Goal: Navigation & Orientation: Find specific page/section

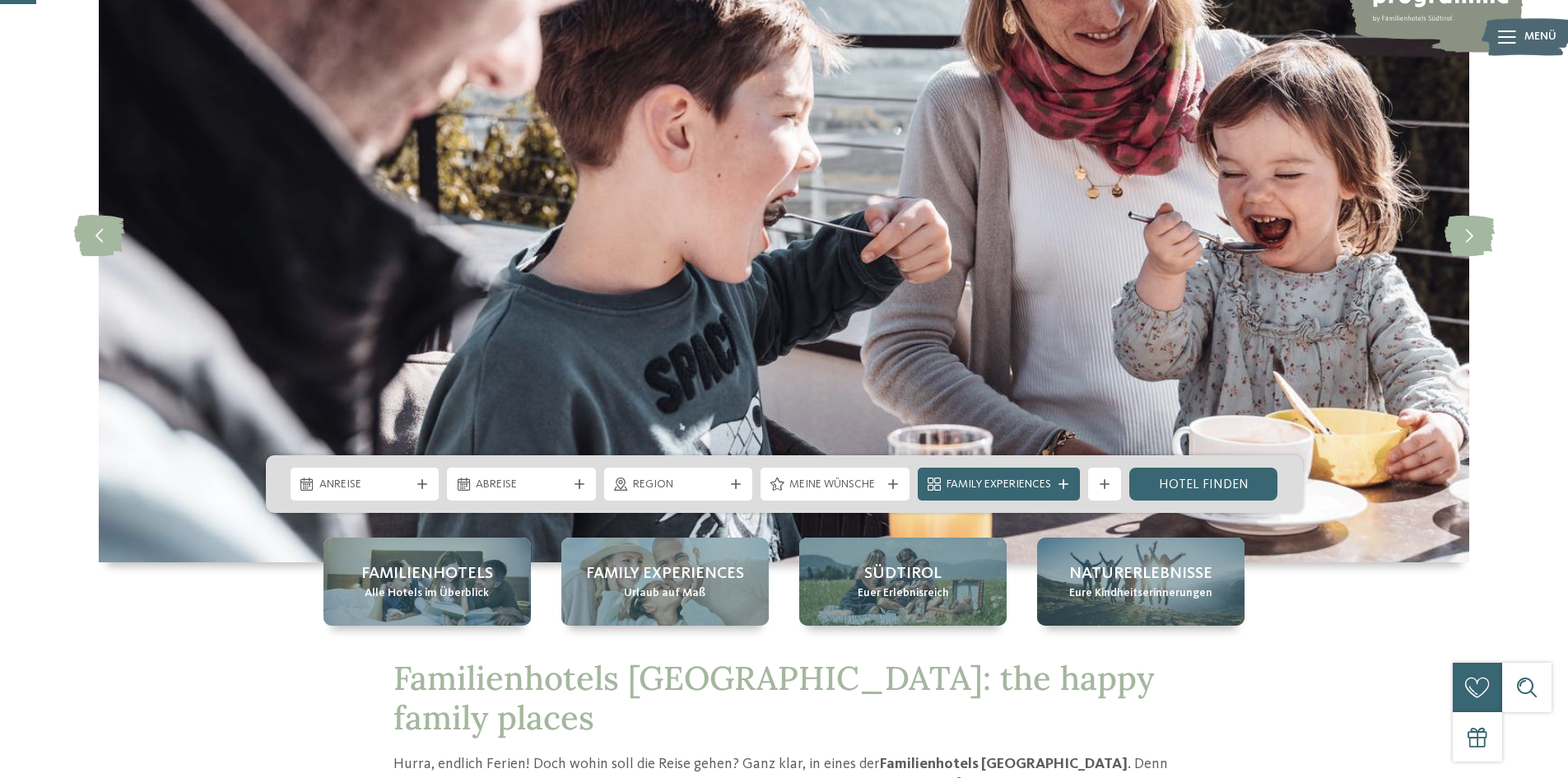
scroll to position [82, 0]
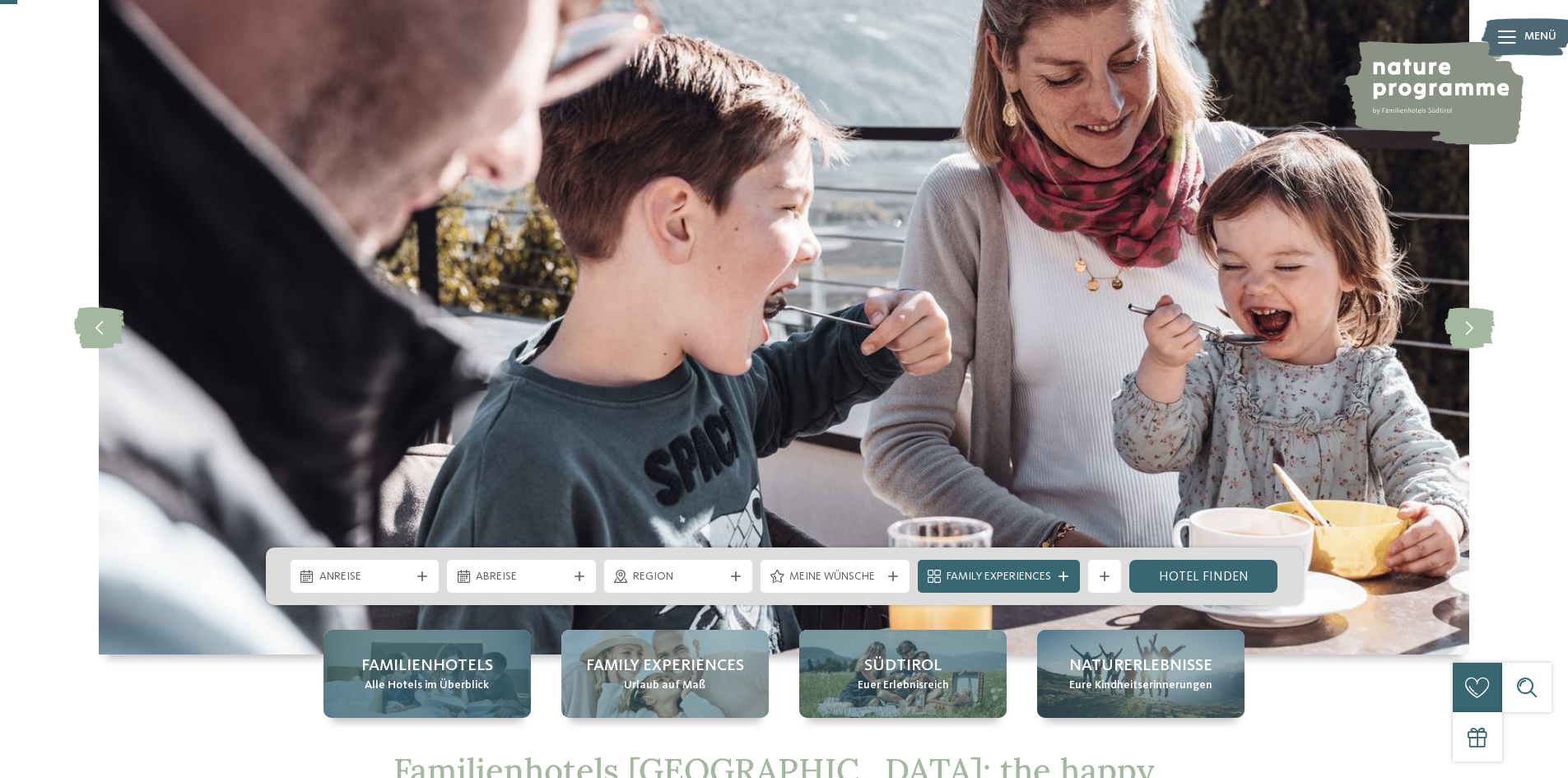
click at [466, 667] on span "Familienhotels" at bounding box center [427, 666] width 131 height 23
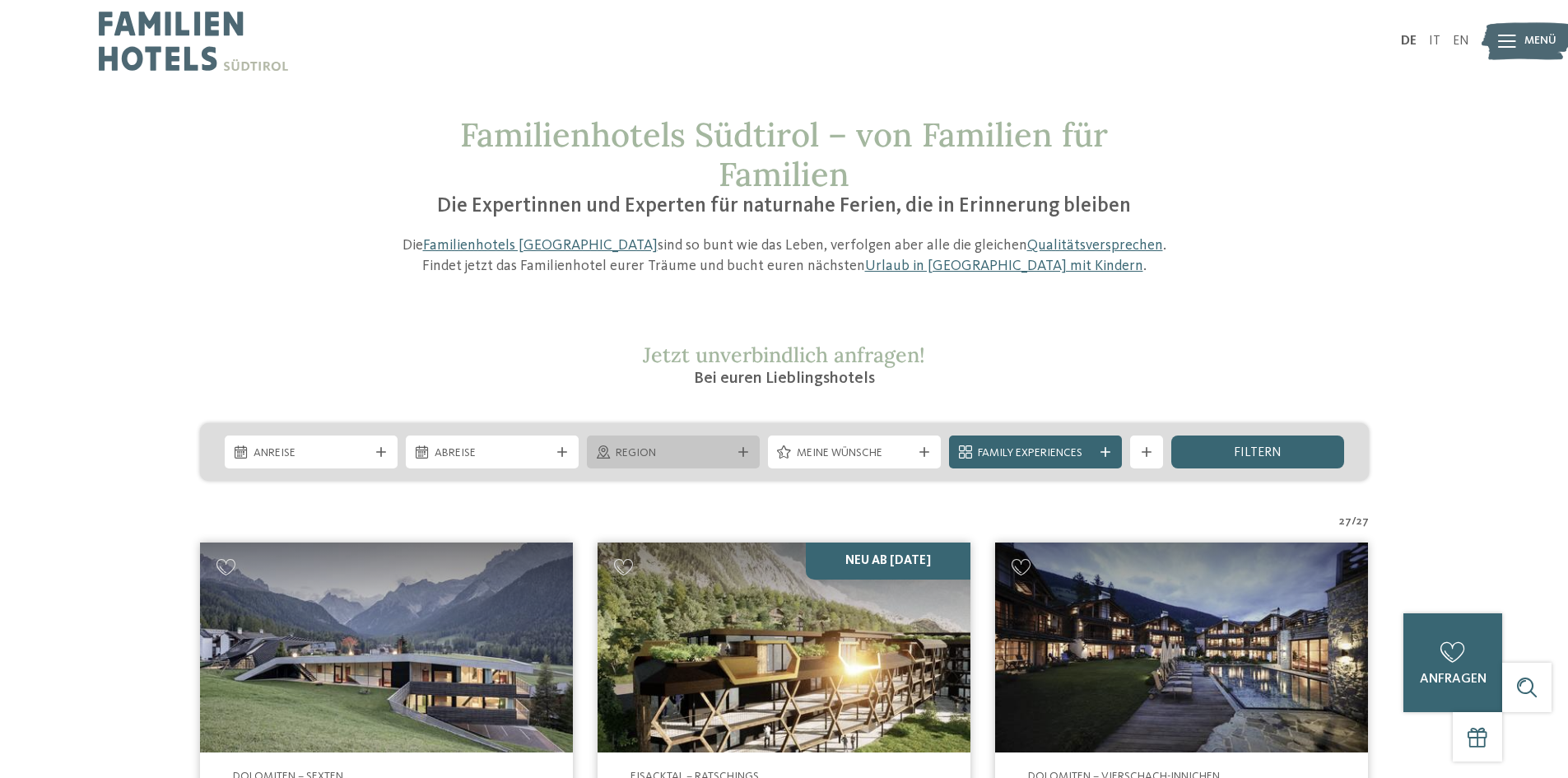
click at [691, 456] on span "Region" at bounding box center [674, 453] width 116 height 17
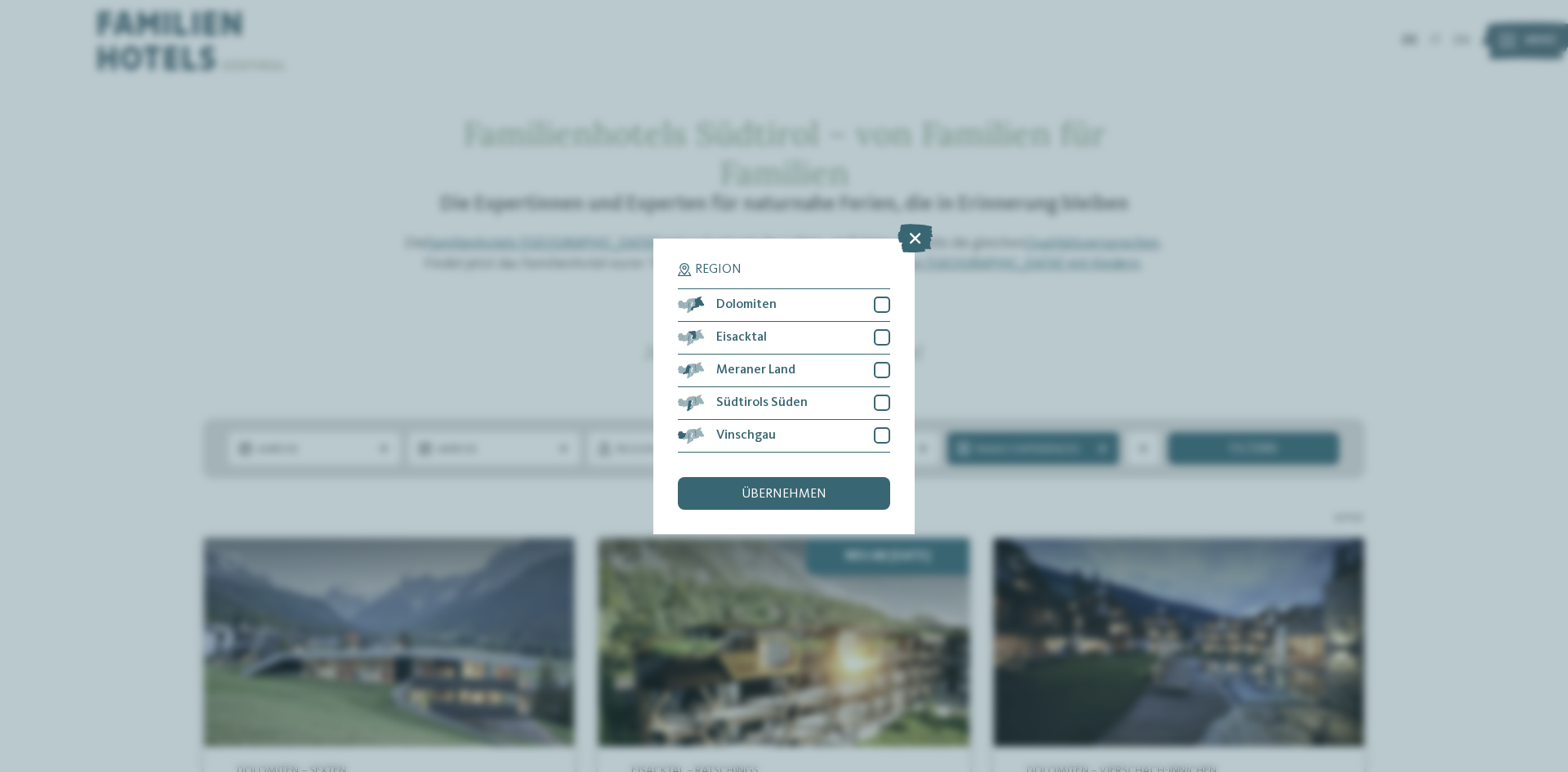
click at [103, 229] on div "Region Dolomiten" at bounding box center [784, 386] width 1568 height 772
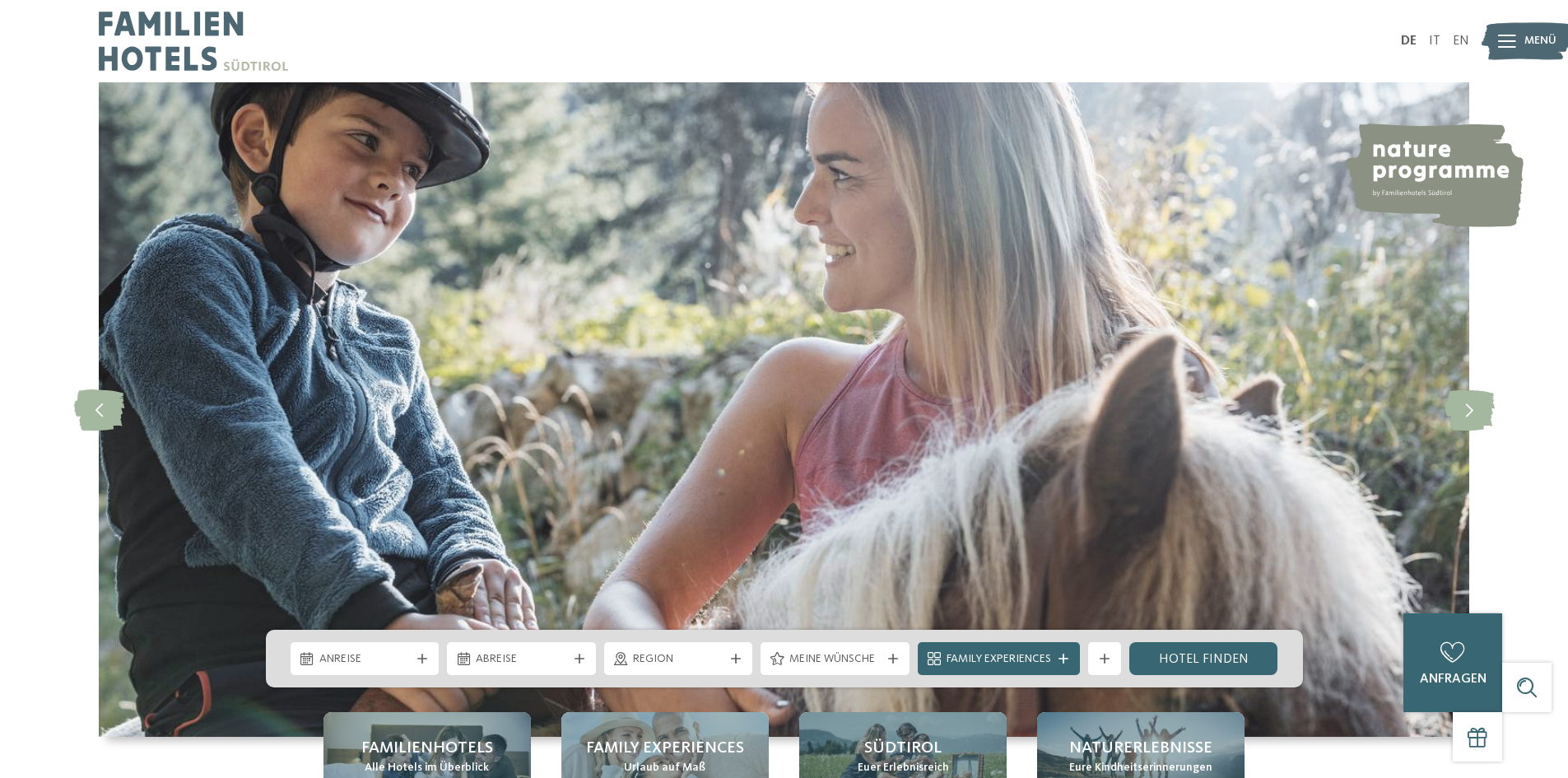
click at [1548, 37] on span "Menü" at bounding box center [1540, 41] width 32 height 17
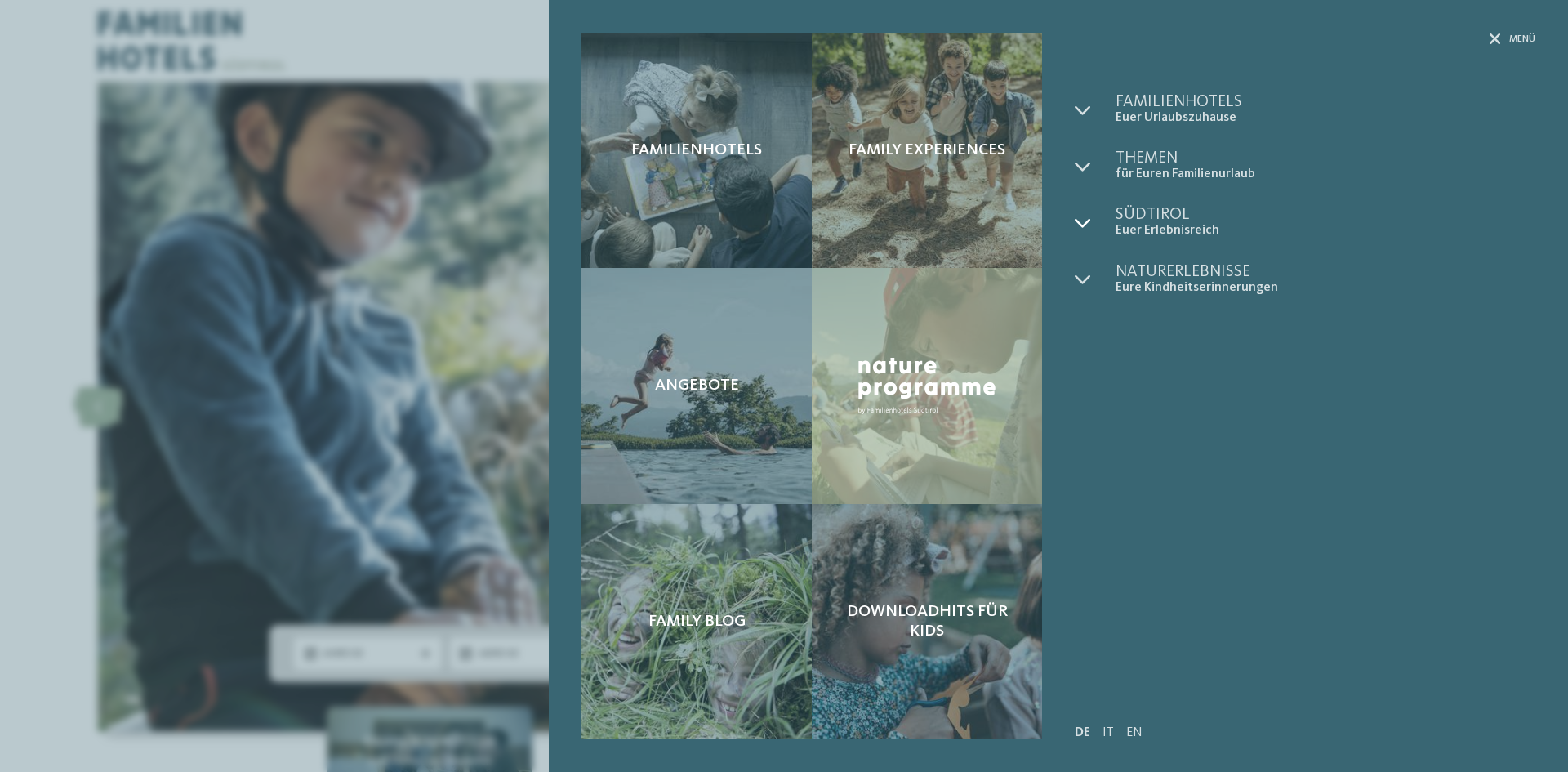
click at [1106, 232] on div at bounding box center [1095, 223] width 41 height 32
click at [1106, 231] on div at bounding box center [1095, 223] width 41 height 32
click at [1099, 167] on div at bounding box center [1095, 166] width 41 height 32
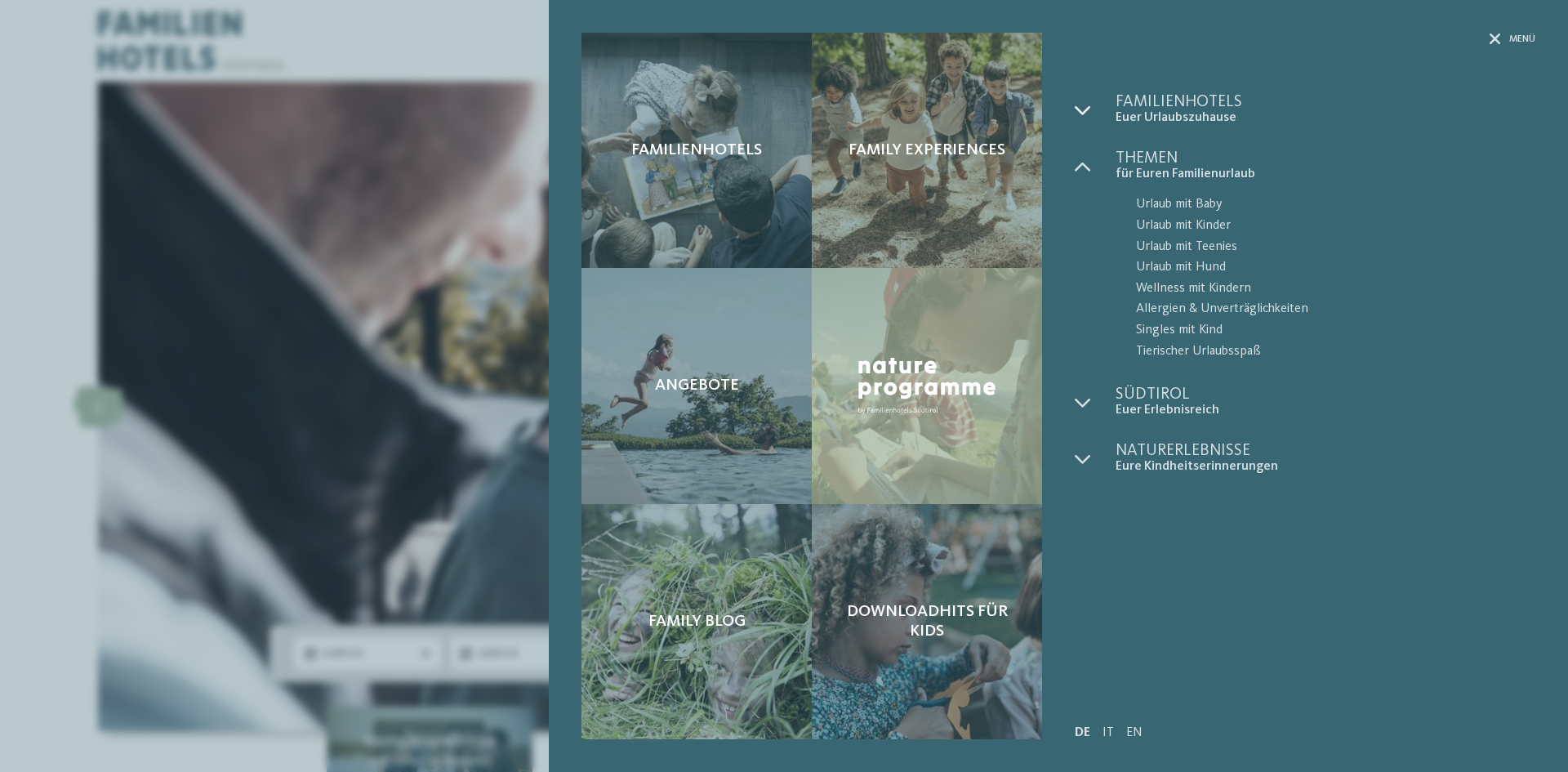
click at [1091, 108] on div at bounding box center [1095, 110] width 41 height 32
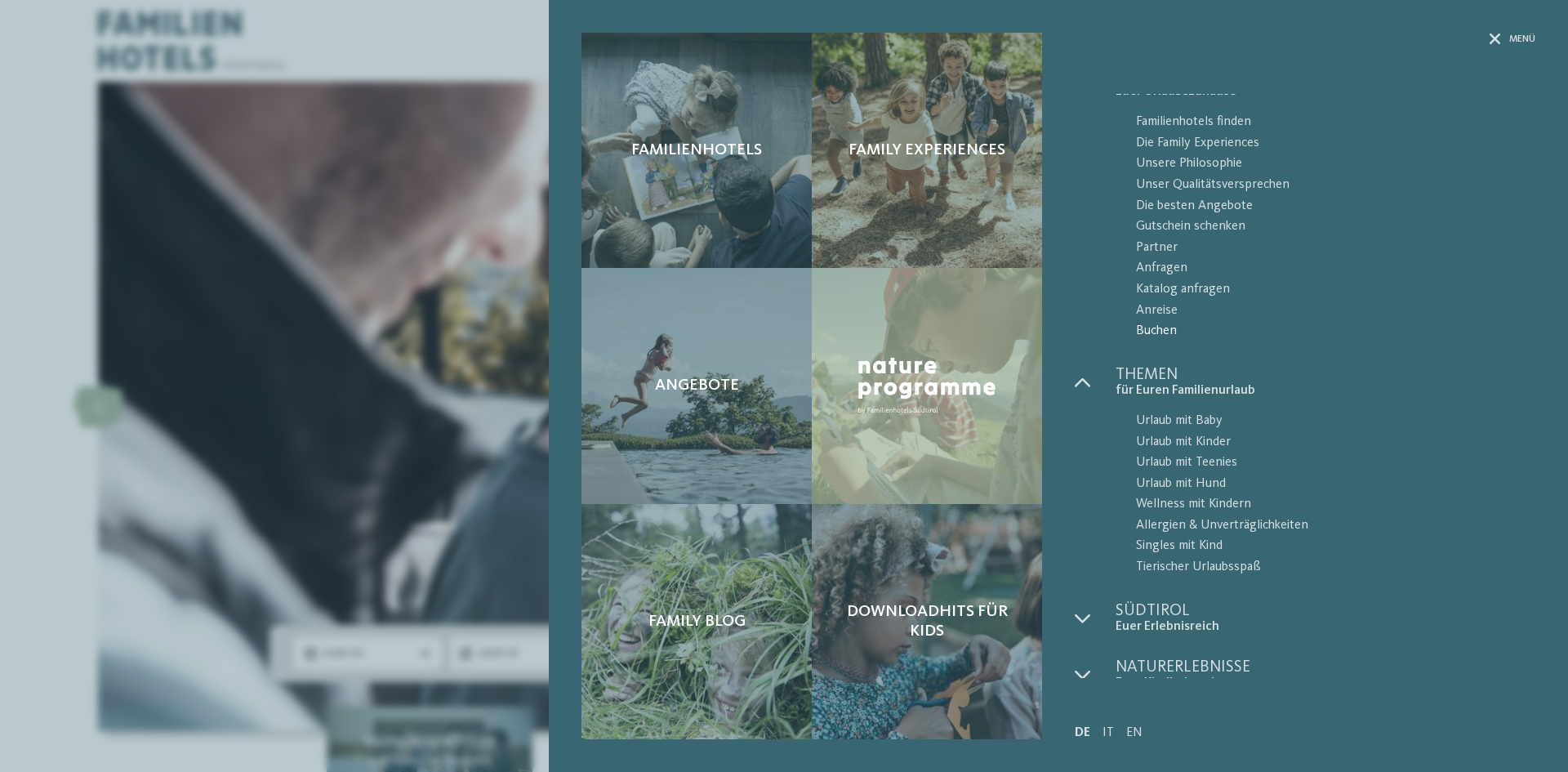
scroll to position [39, 0]
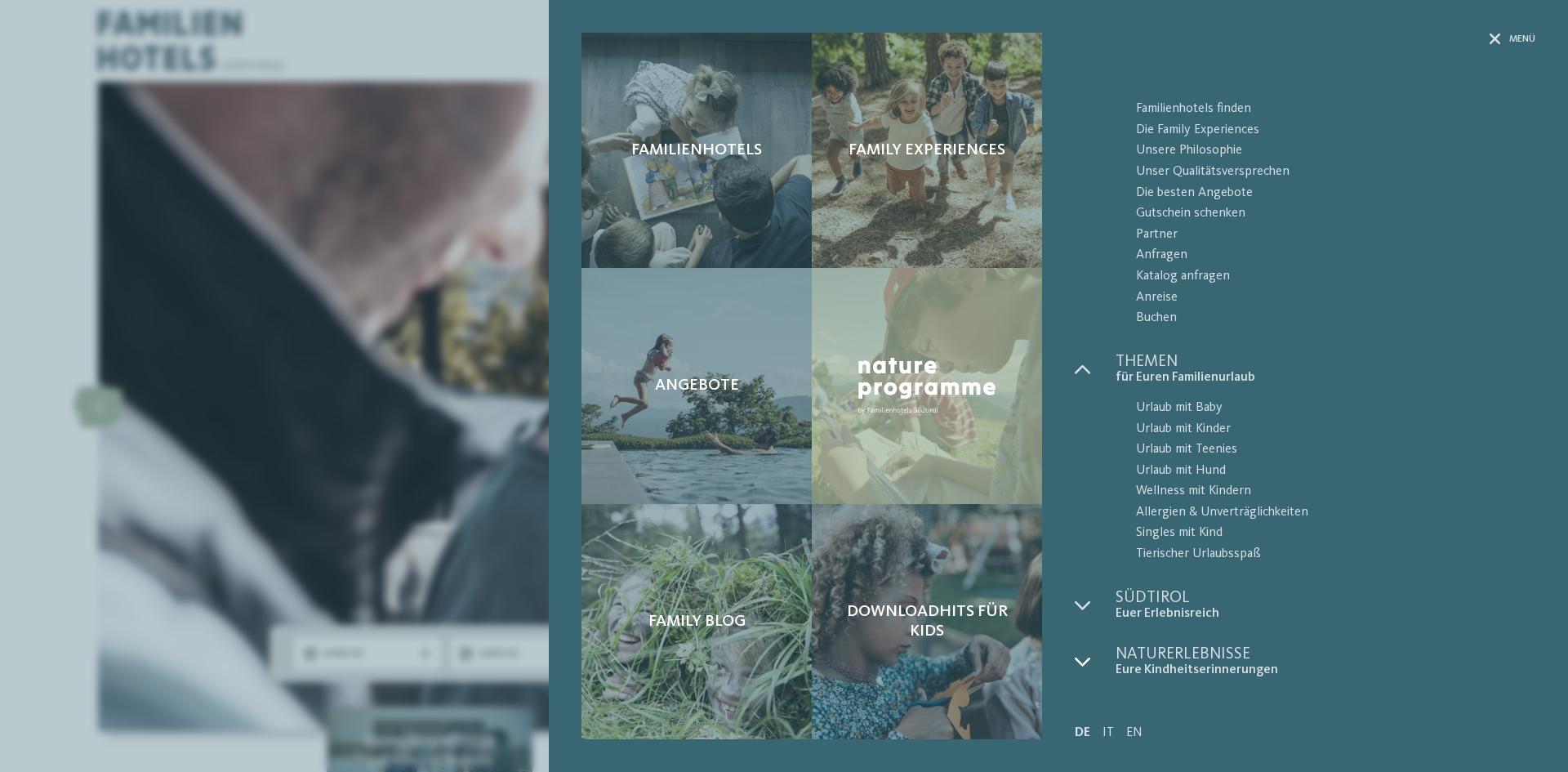
drag, startPoint x: 1098, startPoint y: 667, endPoint x: 1098, endPoint y: 657, distance: 10.0
click at [1098, 666] on div at bounding box center [1095, 662] width 41 height 32
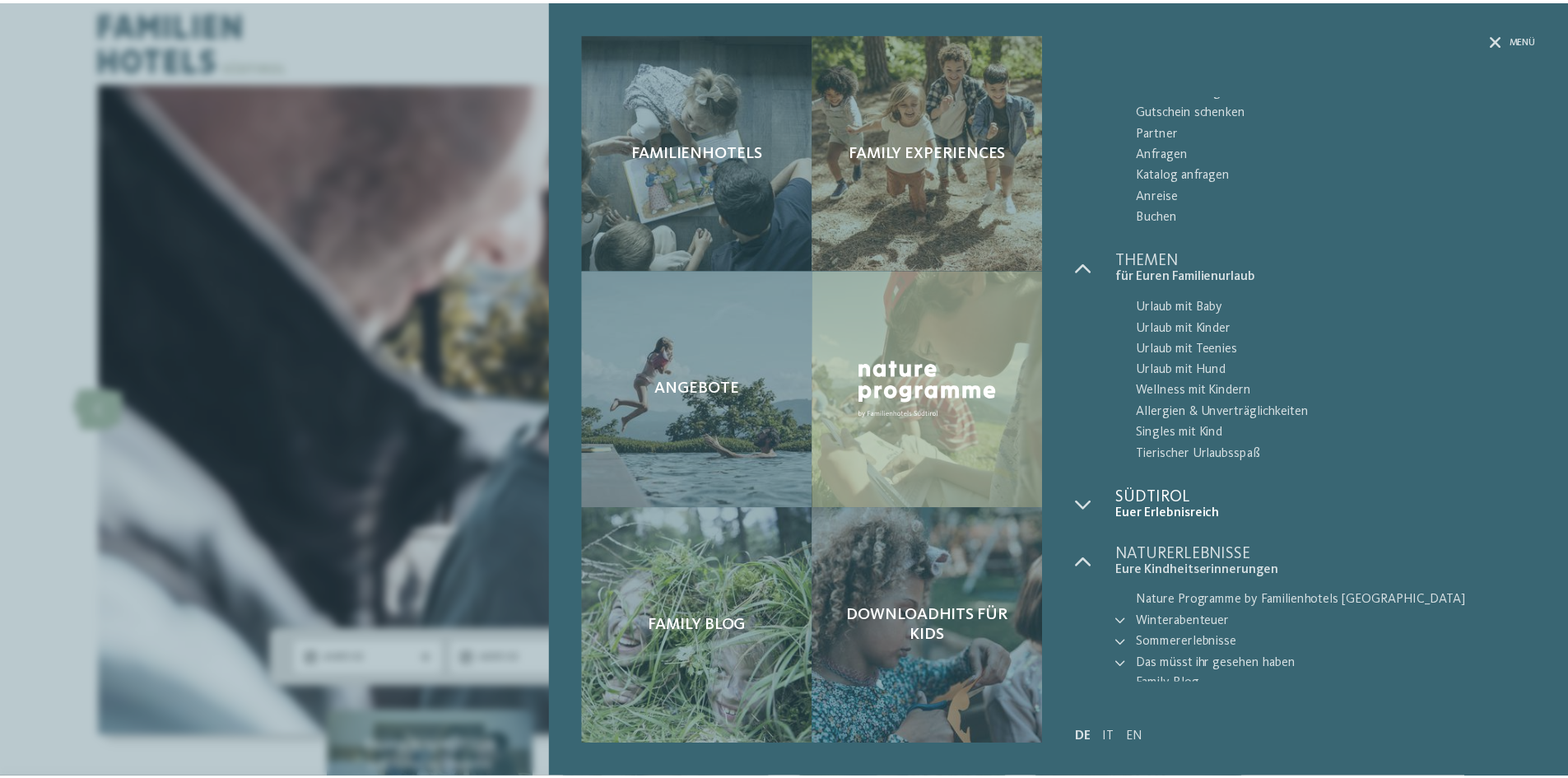
scroll to position [179, 0]
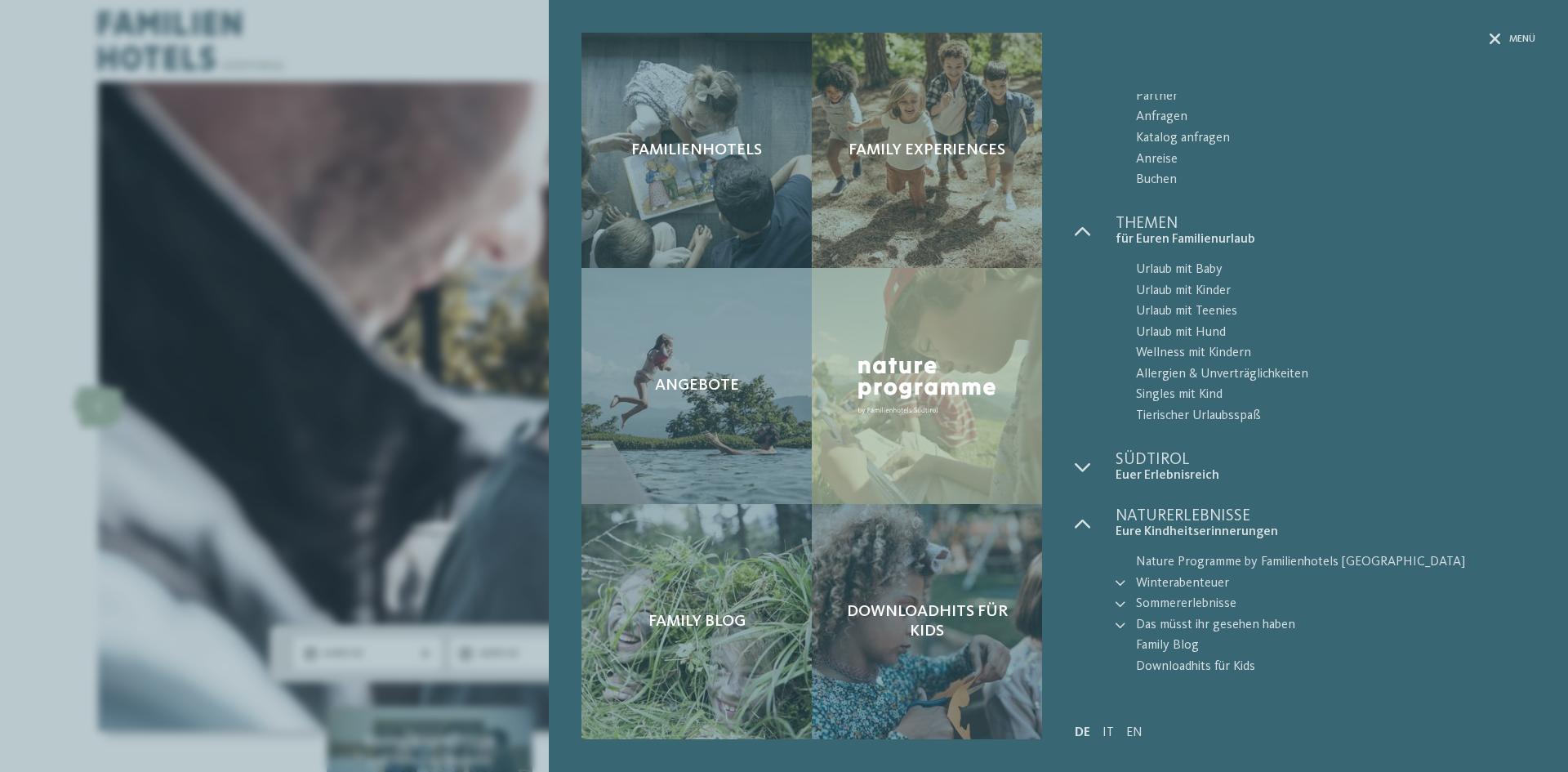
click at [1507, 32] on div "Familienhotels Family Experiences" at bounding box center [1058, 386] width 1020 height 772
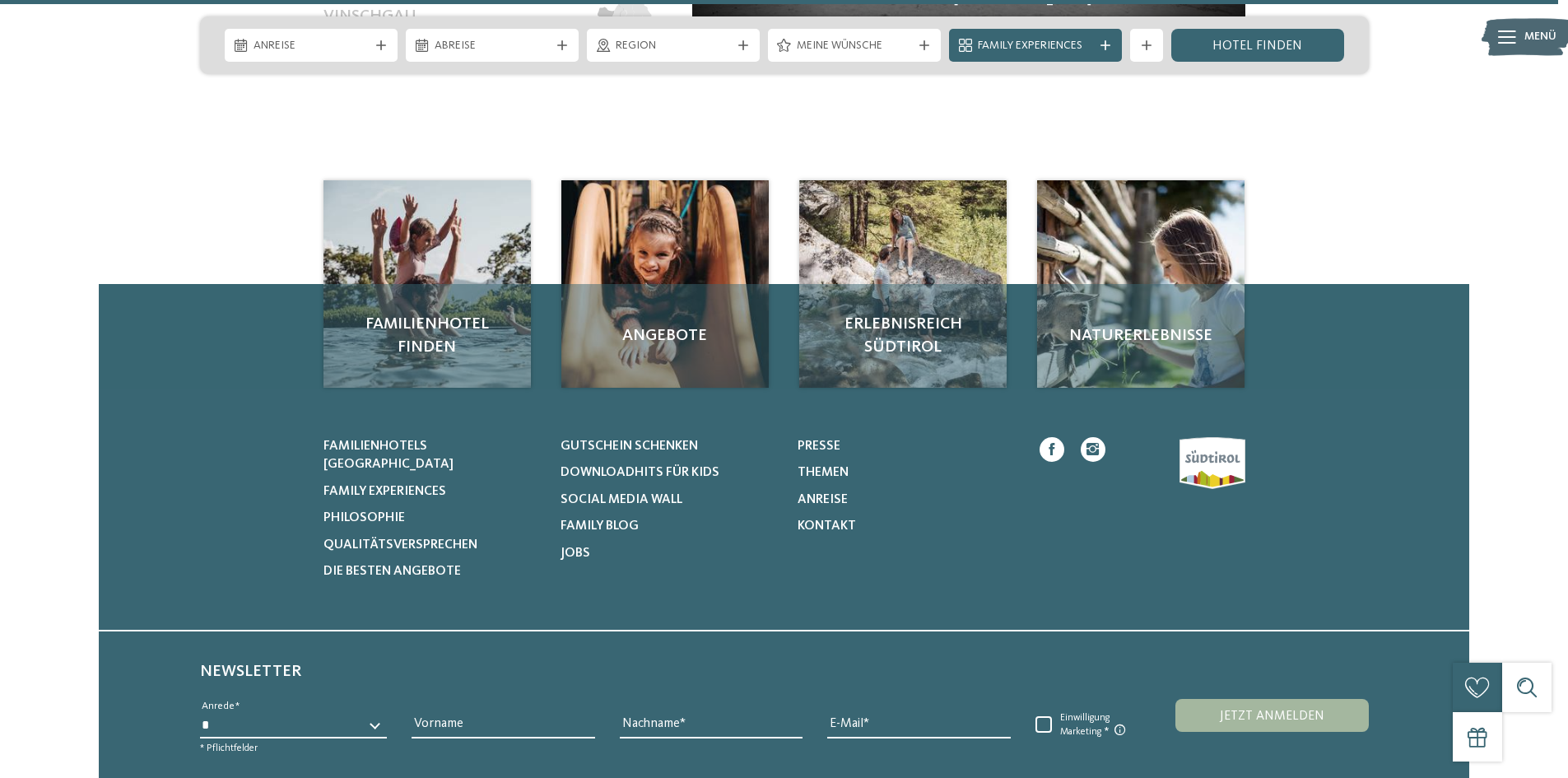
scroll to position [7656, 0]
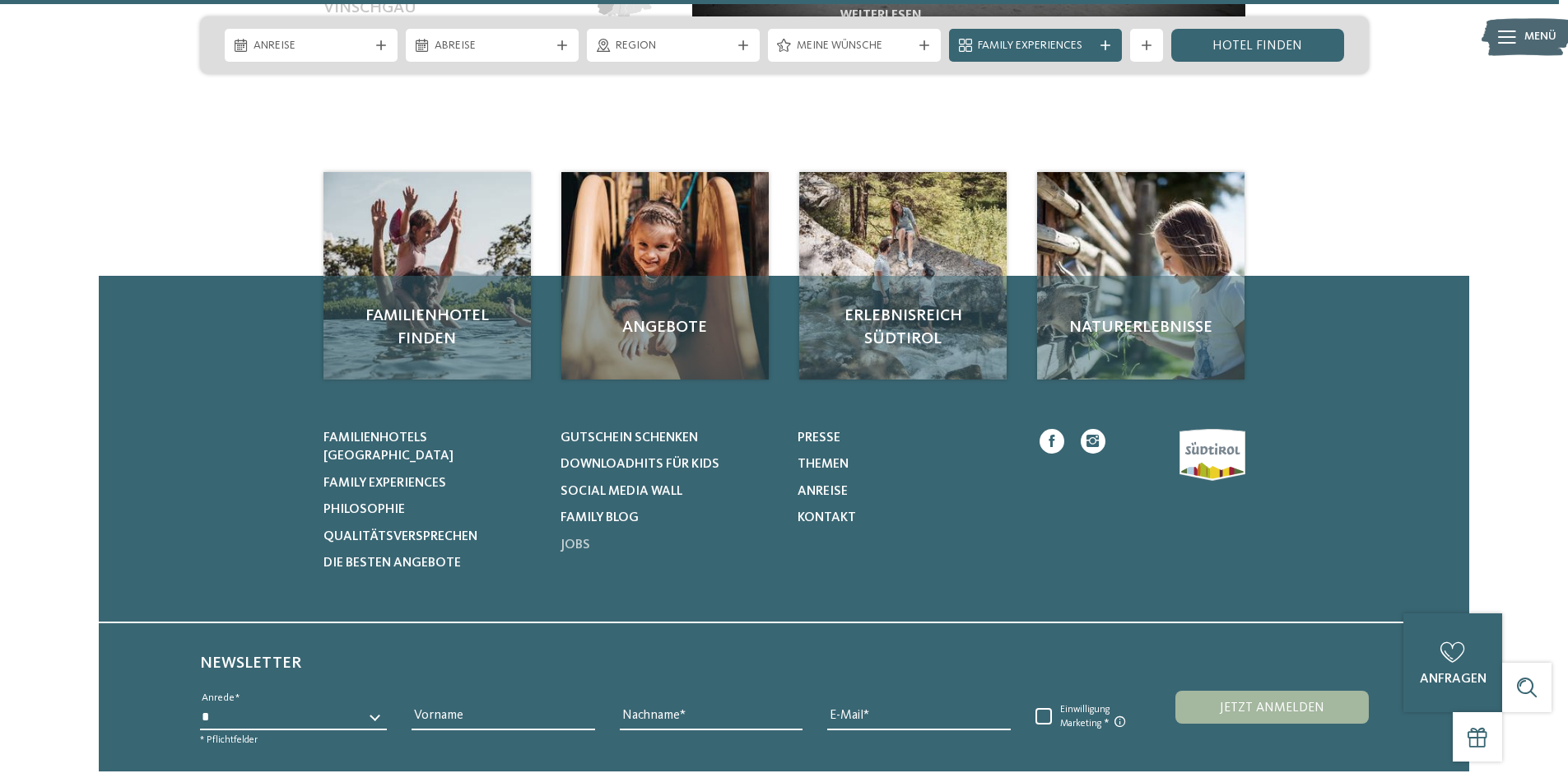
click at [576, 539] on span "Jobs" at bounding box center [576, 545] width 30 height 13
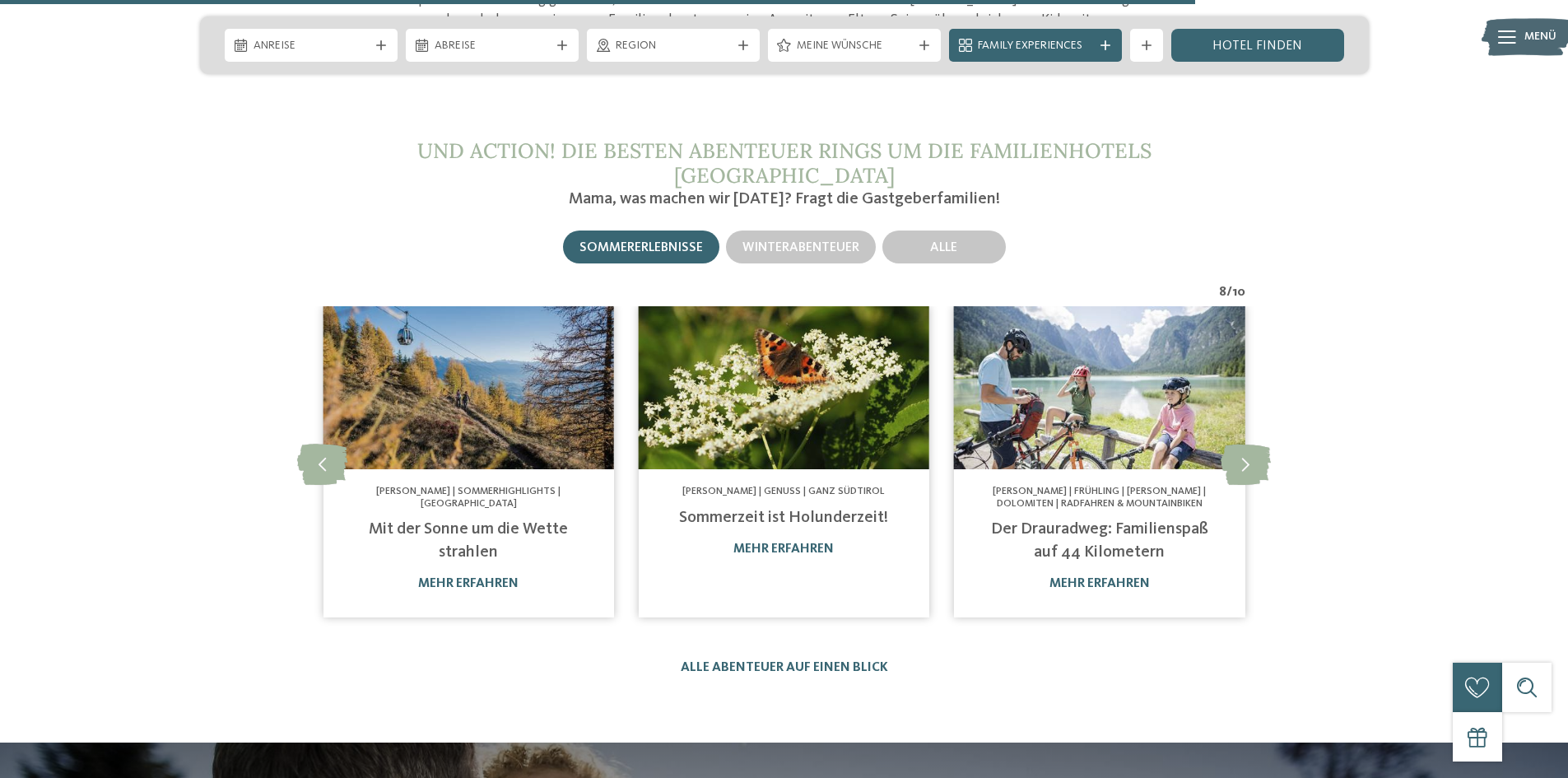
scroll to position [5398, 0]
